Goal: Task Accomplishment & Management: Use online tool/utility

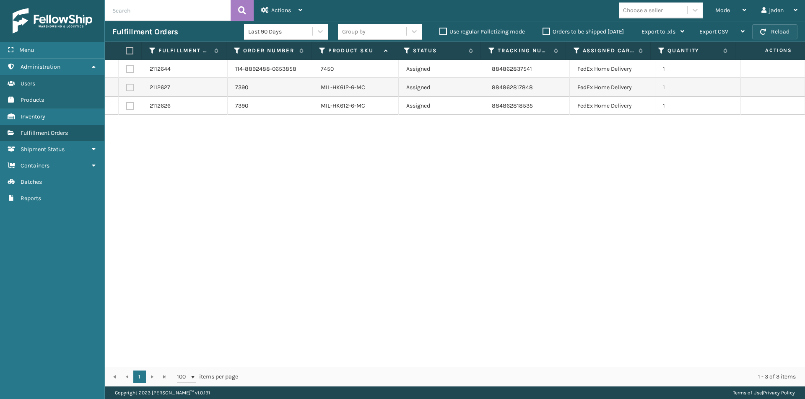
click at [769, 27] on button "Reload" at bounding box center [774, 31] width 45 height 15
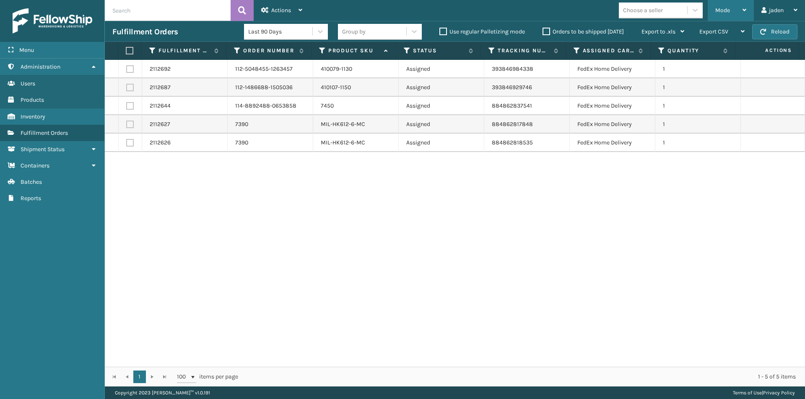
click at [718, 12] on span "Mode" at bounding box center [722, 10] width 15 height 7
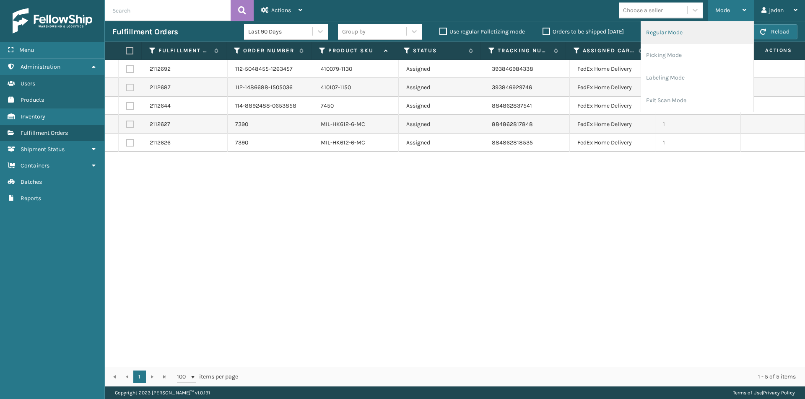
click at [678, 38] on li "Regular Mode" at bounding box center [697, 32] width 112 height 23
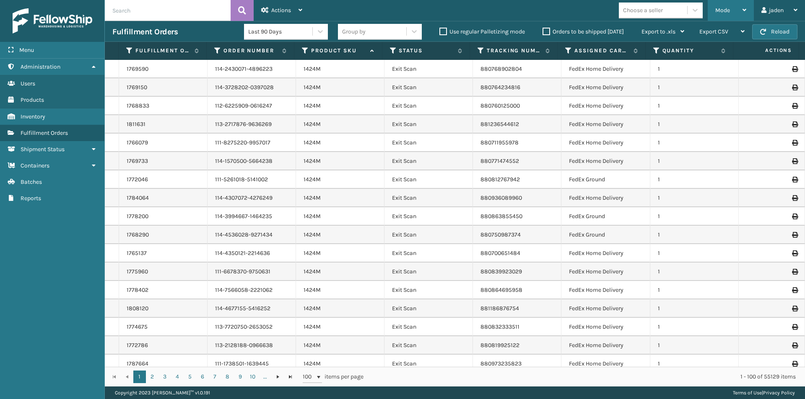
click at [712, 7] on div "Mode Regular Mode Picking Mode Labeling Mode Exit Scan Mode" at bounding box center [730, 10] width 46 height 21
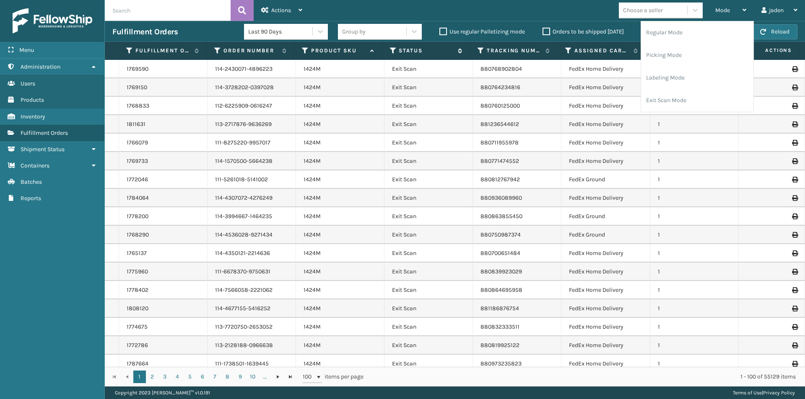
click at [391, 52] on icon at bounding box center [393, 51] width 7 height 8
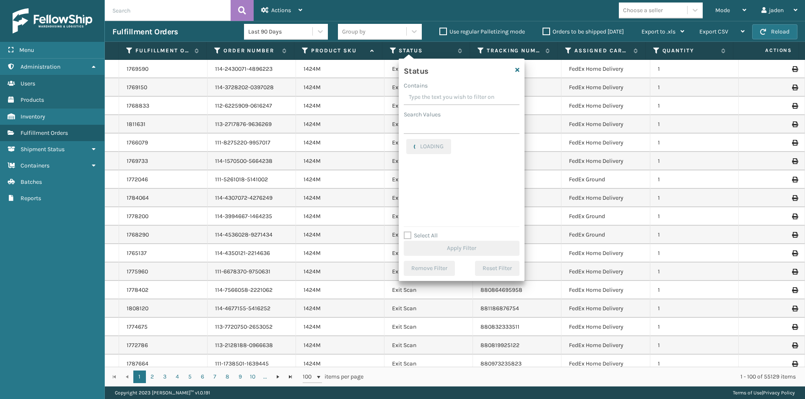
drag, startPoint x: 463, startPoint y: 93, endPoint x: 450, endPoint y: 91, distance: 12.3
click at [450, 91] on input "Contains" at bounding box center [462, 97] width 116 height 15
drag, startPoint x: 455, startPoint y: 98, endPoint x: 433, endPoint y: 96, distance: 22.8
click at [433, 96] on input "Contains" at bounding box center [462, 97] width 116 height 15
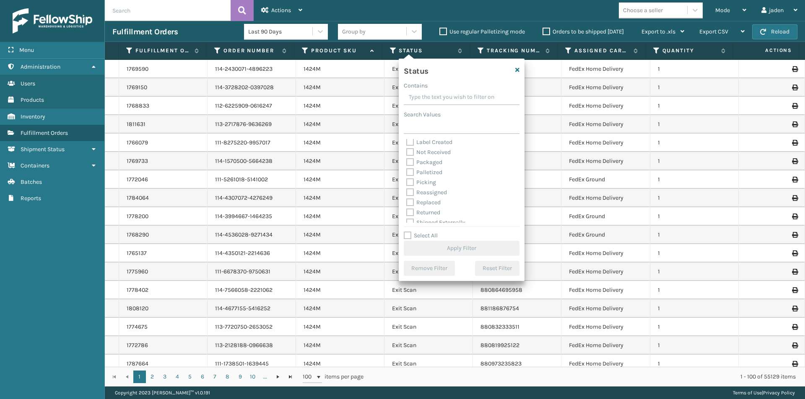
click at [411, 182] on label "Picking" at bounding box center [421, 182] width 30 height 7
click at [406, 182] on input "Picking" at bounding box center [406, 180] width 0 height 5
checkbox input "true"
click at [457, 248] on button "Apply Filter" at bounding box center [462, 248] width 116 height 15
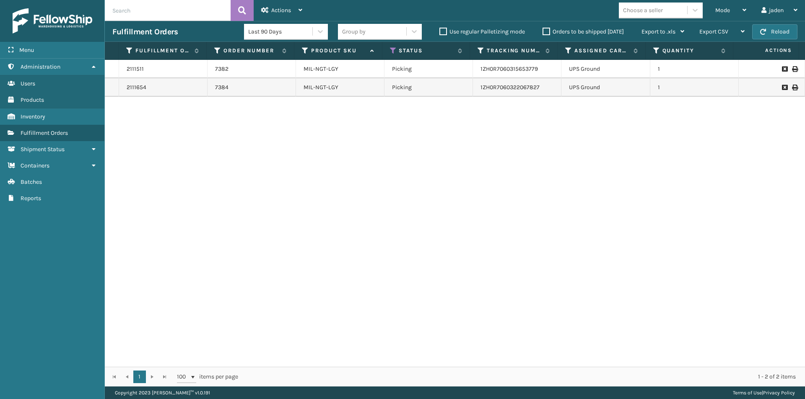
drag, startPoint x: 536, startPoint y: 204, endPoint x: 514, endPoint y: 70, distance: 135.8
click at [386, 190] on div "2111511 7382 MIL-NGT-LGY Picking 1ZH0R7060315653779 UPS Ground 1 2111654 7384 M…" at bounding box center [455, 213] width 700 height 307
click at [779, 28] on button "Reload" at bounding box center [774, 31] width 45 height 15
click at [731, 6] on div "Mode" at bounding box center [730, 10] width 31 height 21
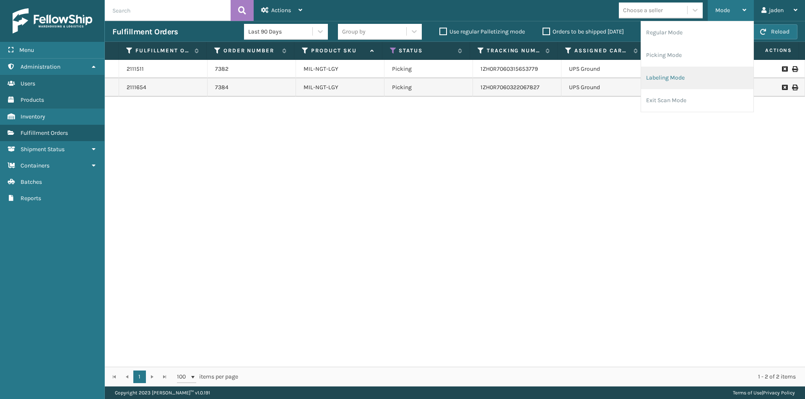
click at [687, 71] on li "Labeling Mode" at bounding box center [697, 78] width 112 height 23
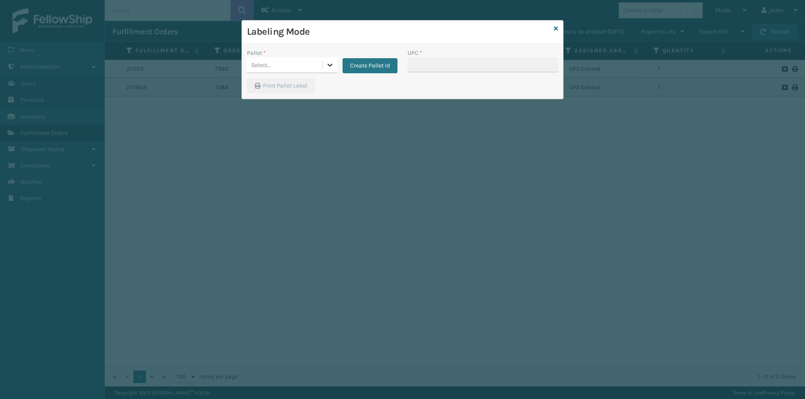
click at [330, 69] on div at bounding box center [329, 64] width 15 height 15
click at [338, 64] on div "Create Pallet Id" at bounding box center [367, 61] width 60 height 25
click at [550, 31] on h3 "Labeling Mode" at bounding box center [398, 32] width 303 height 13
click at [558, 27] on div "Labeling Mode" at bounding box center [402, 32] width 321 height 23
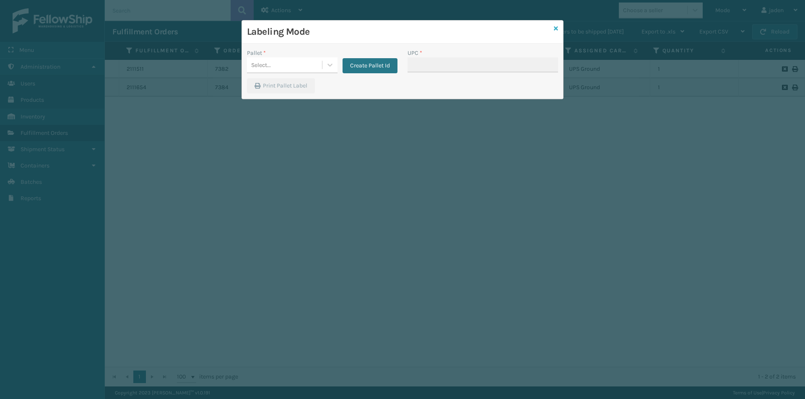
click at [557, 28] on icon at bounding box center [556, 29] width 4 height 6
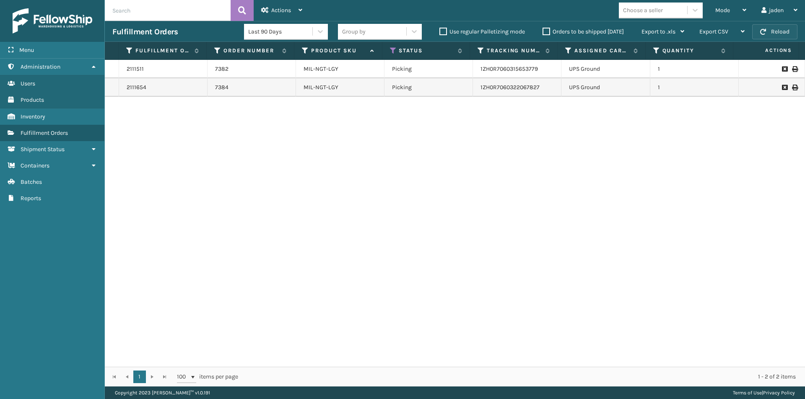
click at [757, 31] on button "Reload" at bounding box center [774, 31] width 45 height 15
click at [751, 10] on div "Mode Regular Mode Picking Mode Labeling Mode Exit Scan Mode" at bounding box center [730, 10] width 46 height 21
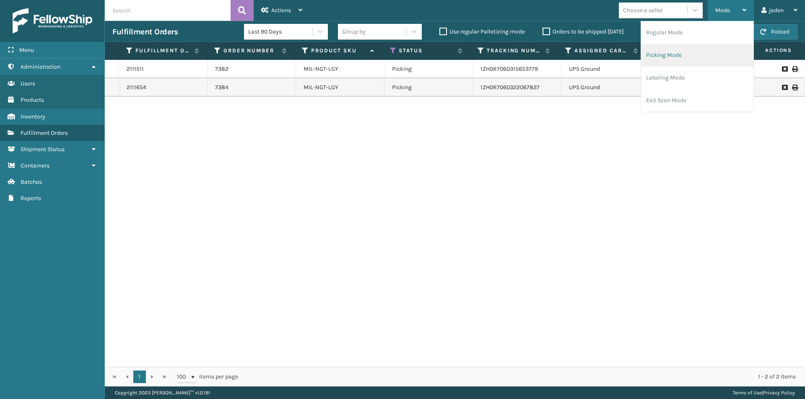
click at [716, 56] on li "Picking Mode" at bounding box center [697, 55] width 112 height 23
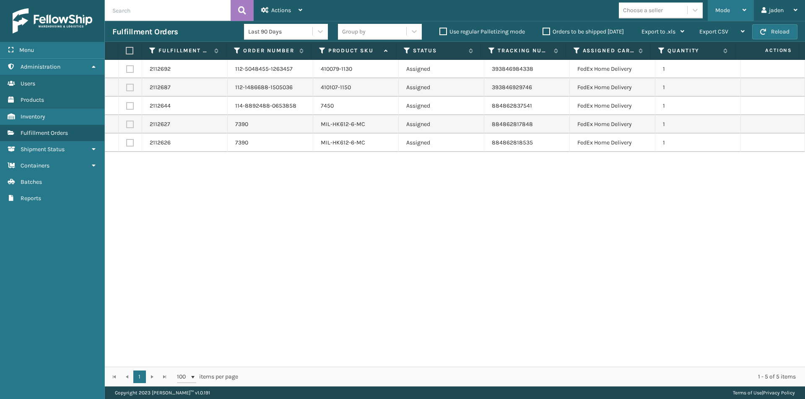
click at [728, 18] on div "Mode" at bounding box center [730, 10] width 31 height 21
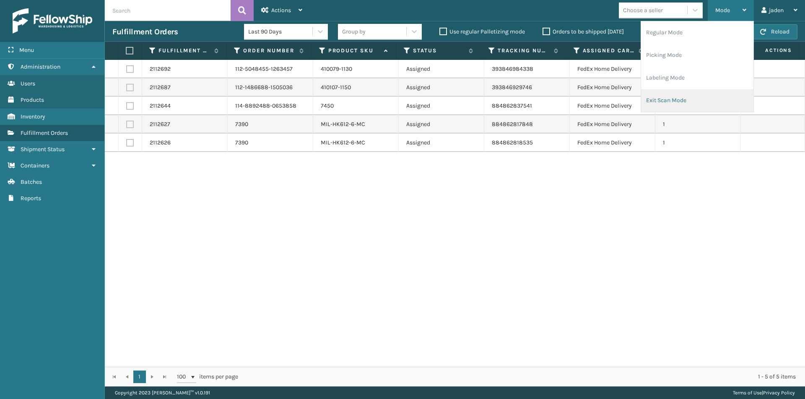
click at [681, 97] on li "Exit Scan Mode" at bounding box center [697, 100] width 112 height 23
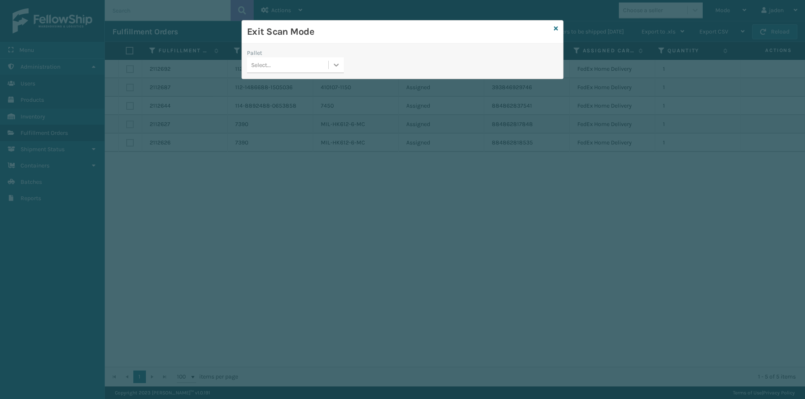
click at [338, 65] on icon at bounding box center [336, 65] width 8 height 8
click at [298, 90] on div "No options" at bounding box center [295, 86] width 97 height 16
click at [555, 28] on icon at bounding box center [556, 29] width 4 height 6
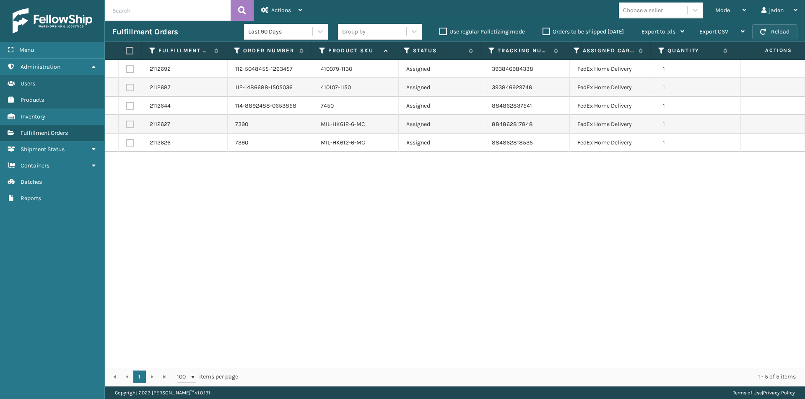
click at [775, 27] on button "Reload" at bounding box center [774, 31] width 45 height 15
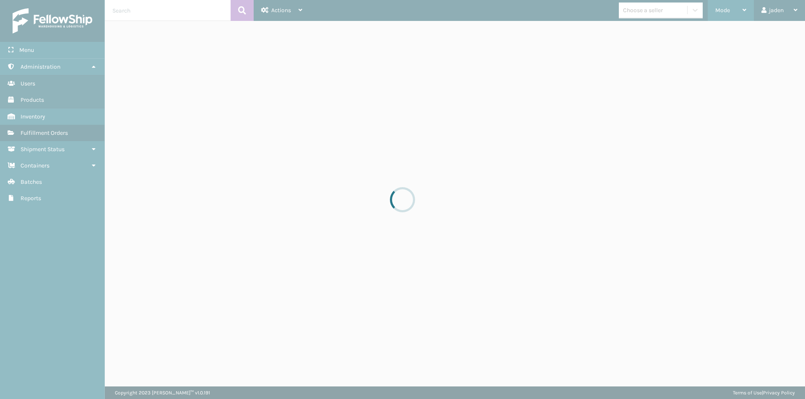
click at [728, 5] on div "Mode" at bounding box center [730, 10] width 31 height 21
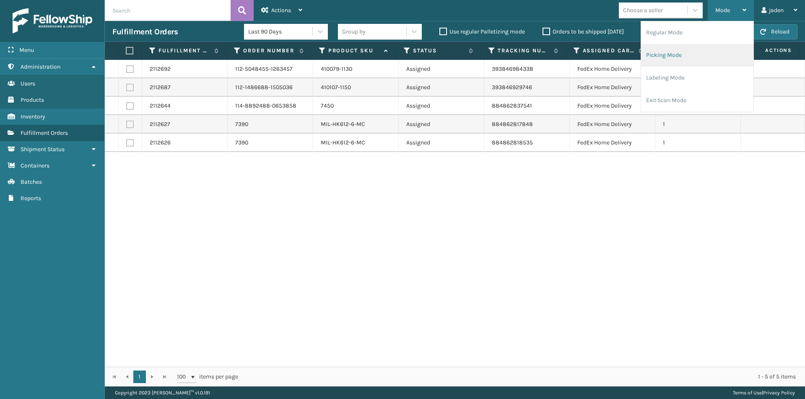
click at [699, 49] on li "Picking Mode" at bounding box center [697, 55] width 112 height 23
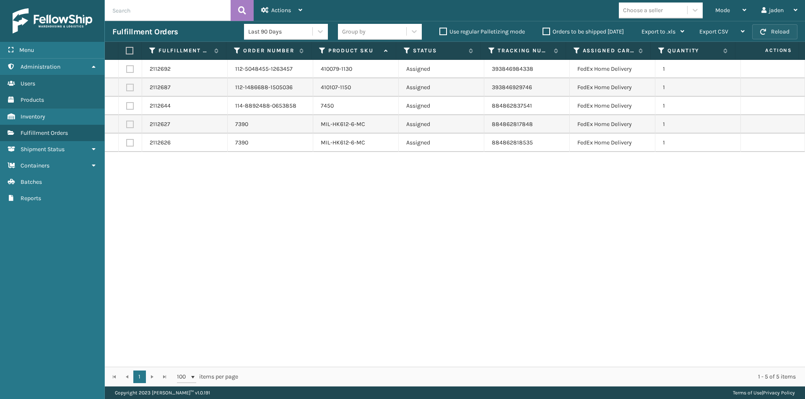
click at [771, 39] on button "Reload" at bounding box center [774, 31] width 45 height 15
